Goal: Task Accomplishment & Management: Manage account settings

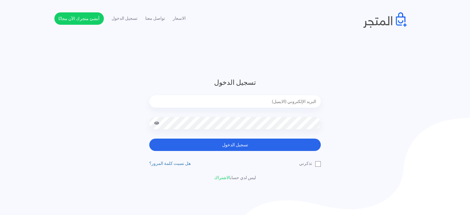
click at [297, 101] on input "email" at bounding box center [235, 101] width 172 height 12
type input "[EMAIL_ADDRESS][DOMAIN_NAME]"
click at [149, 139] on button "تسجيل الدخول" at bounding box center [235, 145] width 172 height 12
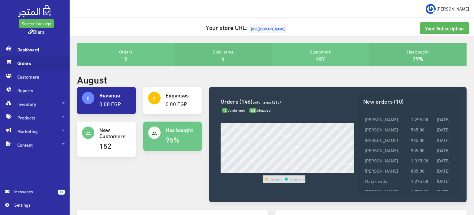
click at [33, 65] on span "Orders" at bounding box center [35, 63] width 60 height 14
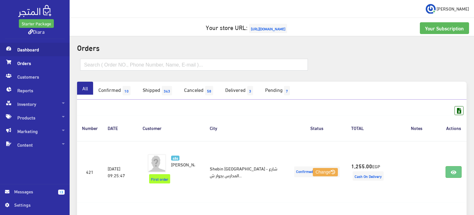
click at [35, 49] on span "Dashboard" at bounding box center [35, 50] width 60 height 14
